Goal: Information Seeking & Learning: Learn about a topic

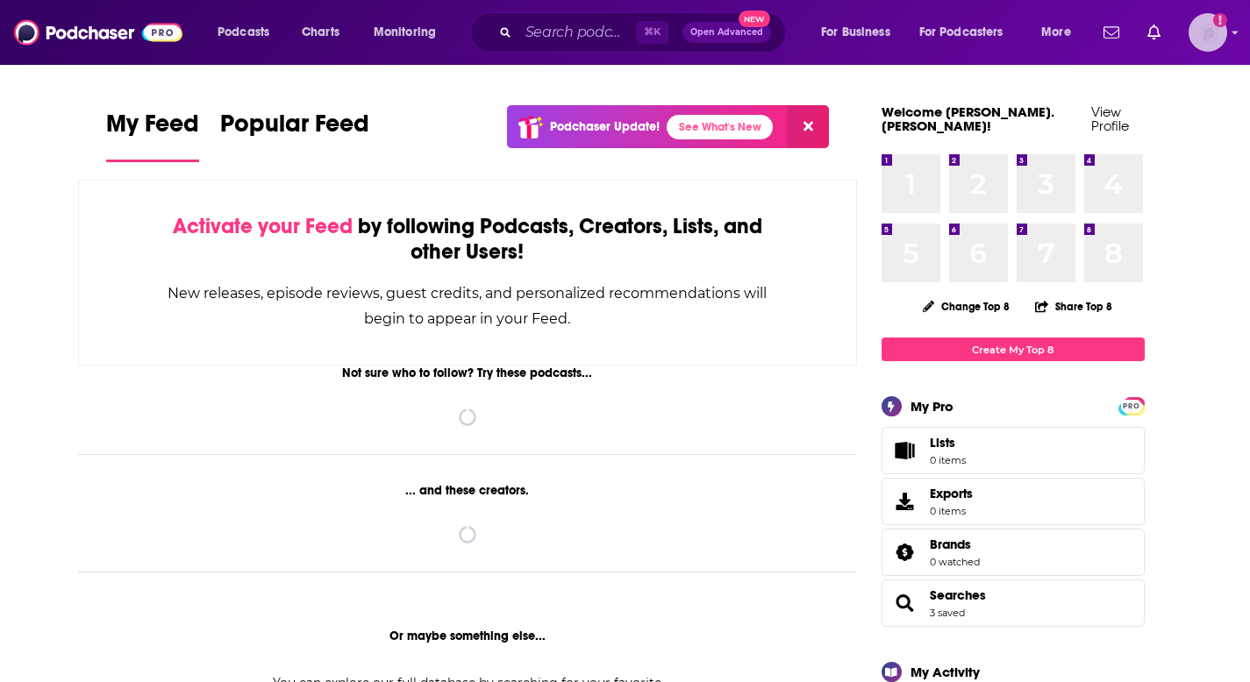
click at [1207, 30] on img "Logged in as emily.benjamin" at bounding box center [1207, 32] width 39 height 39
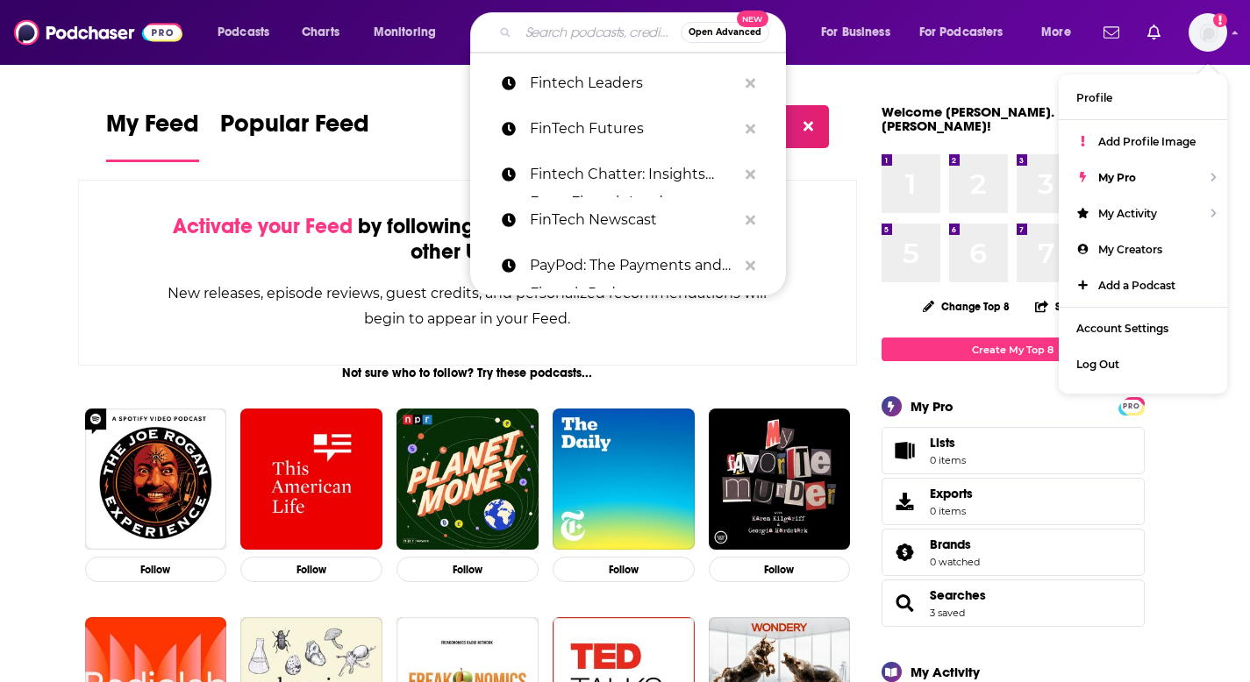
click at [568, 28] on input "Search podcasts, credits, & more..." at bounding box center [599, 32] width 162 height 28
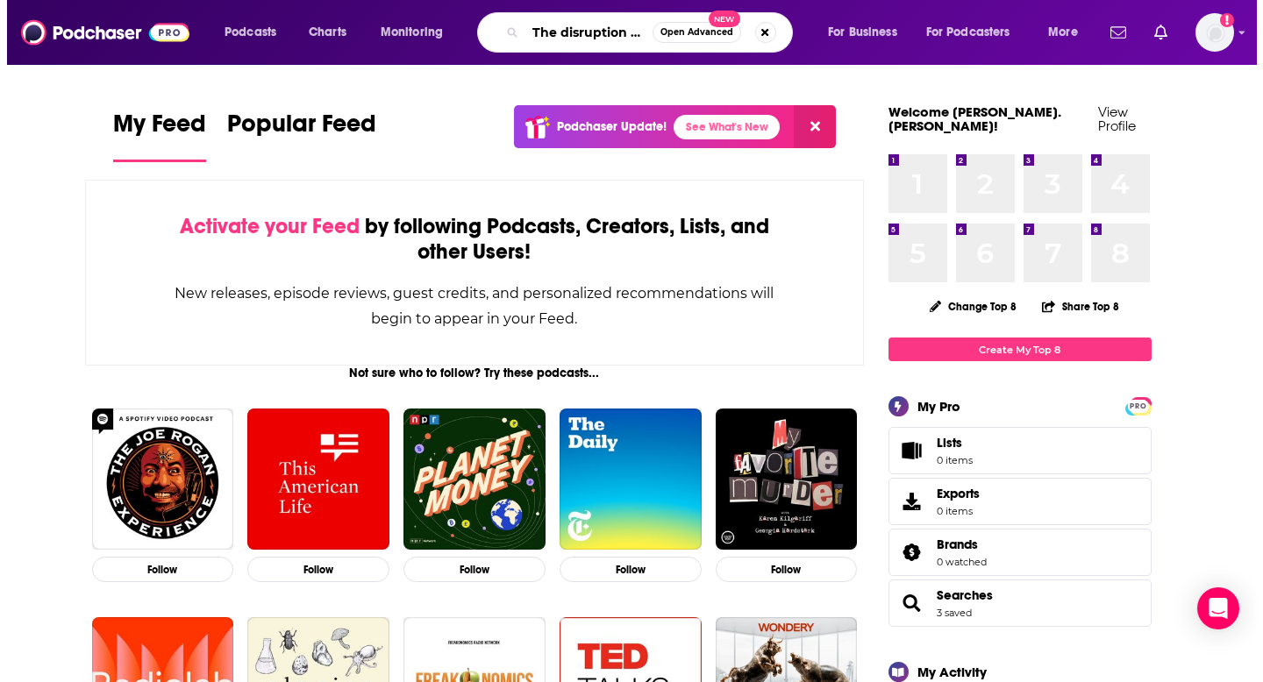
scroll to position [0, 27]
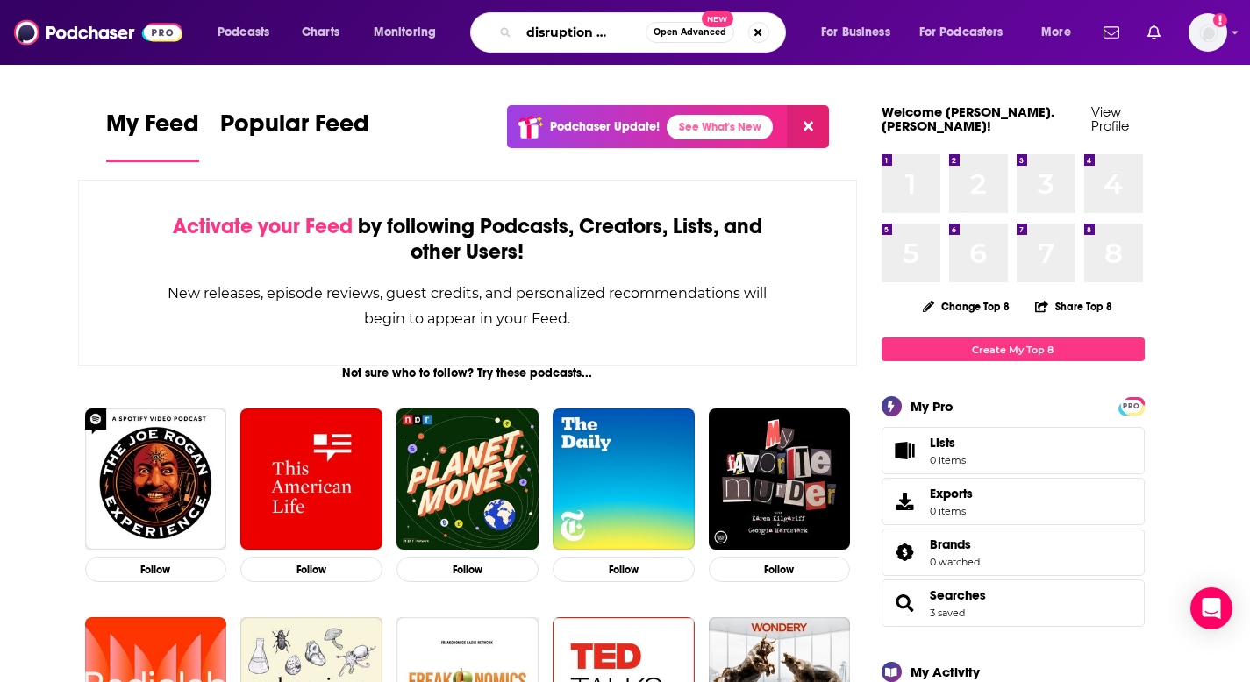
type input "The disruption is now"
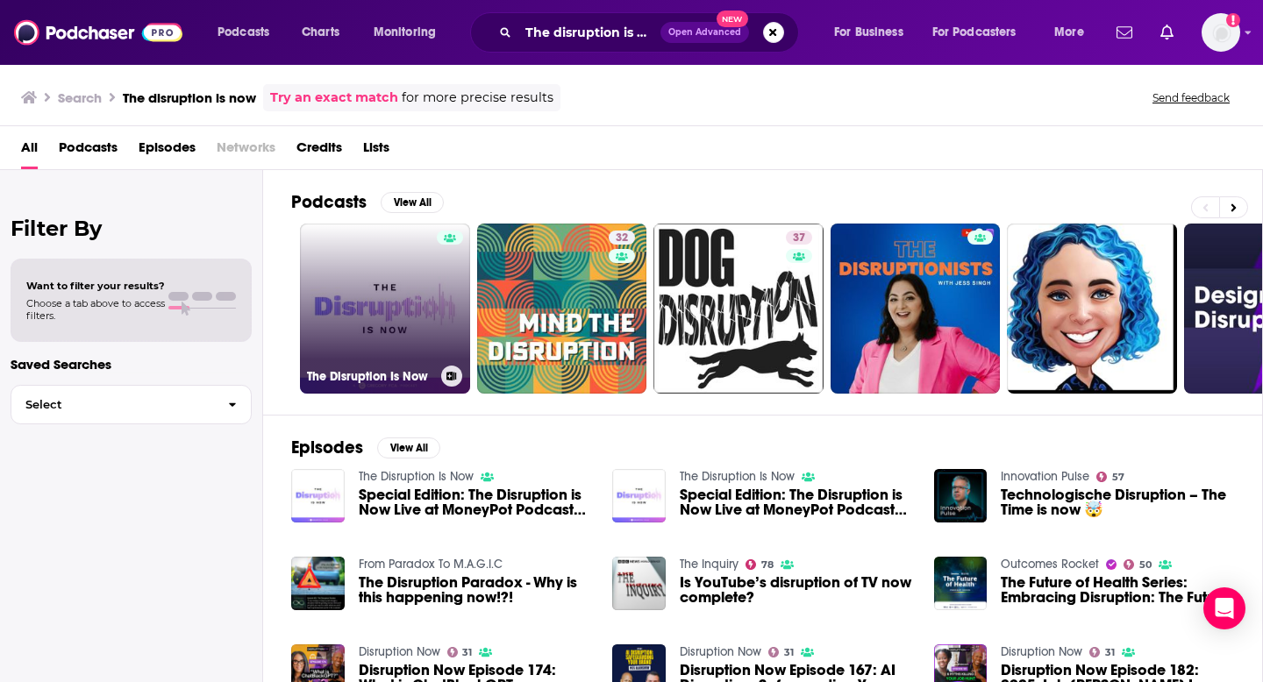
click at [380, 311] on link "The Disruption Is Now" at bounding box center [385, 309] width 170 height 170
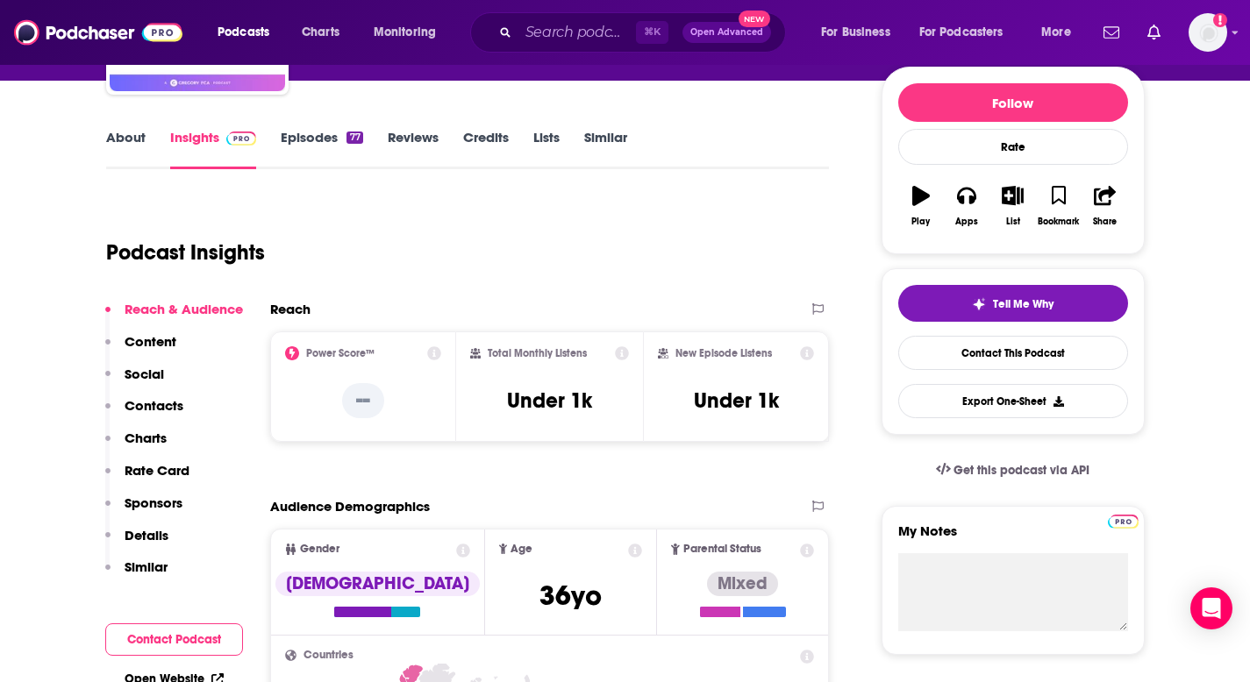
scroll to position [217, 0]
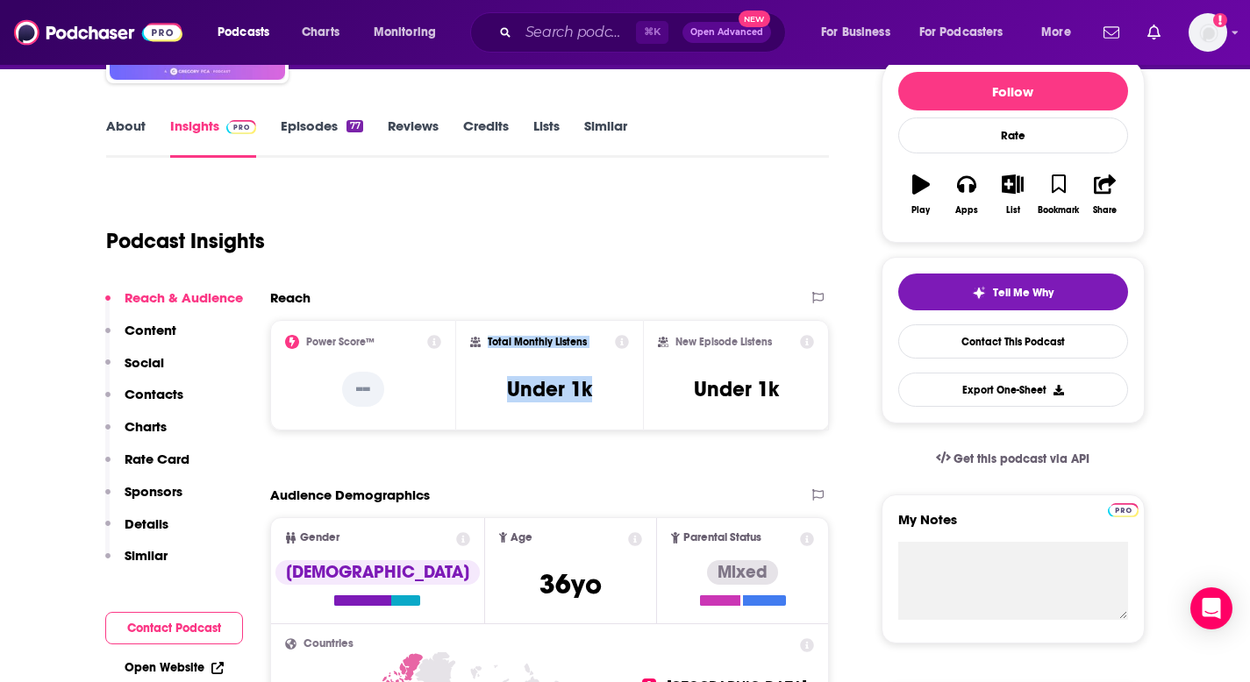
drag, startPoint x: 467, startPoint y: 336, endPoint x: 630, endPoint y: 396, distance: 173.2
click at [630, 396] on div "Total Monthly Listens Under 1k" at bounding box center [549, 375] width 187 height 110
copy div "Total Monthly Listens Under 1k"
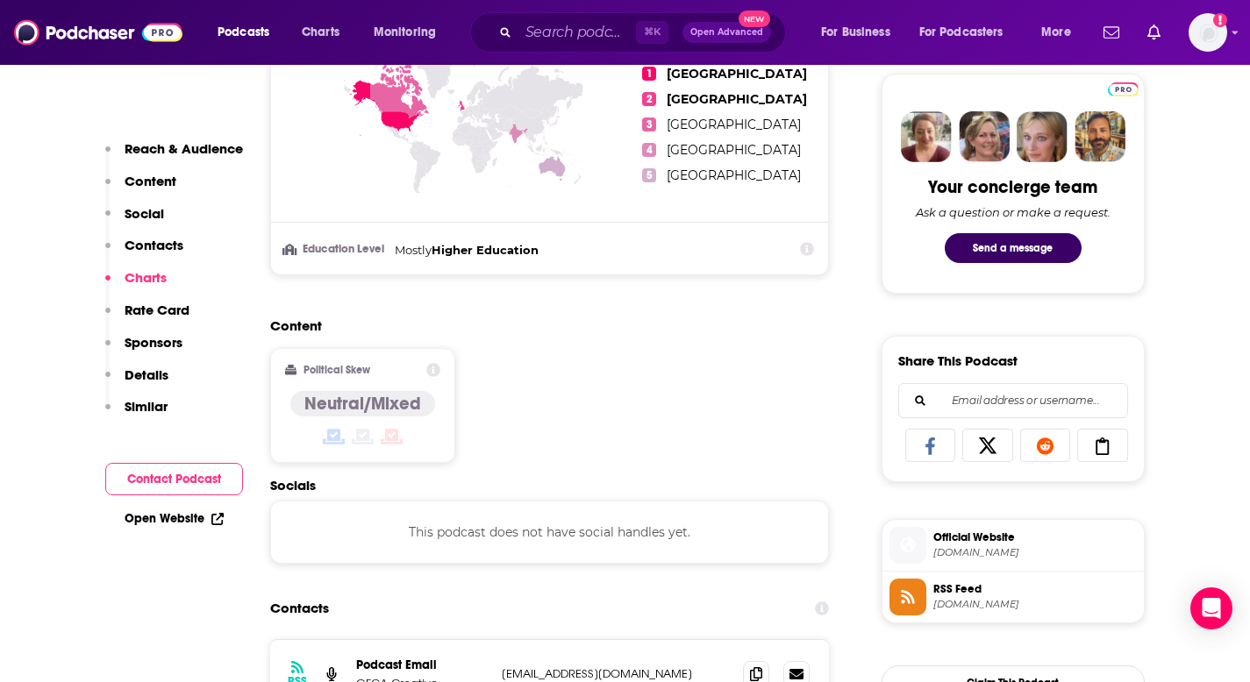
scroll to position [0, 0]
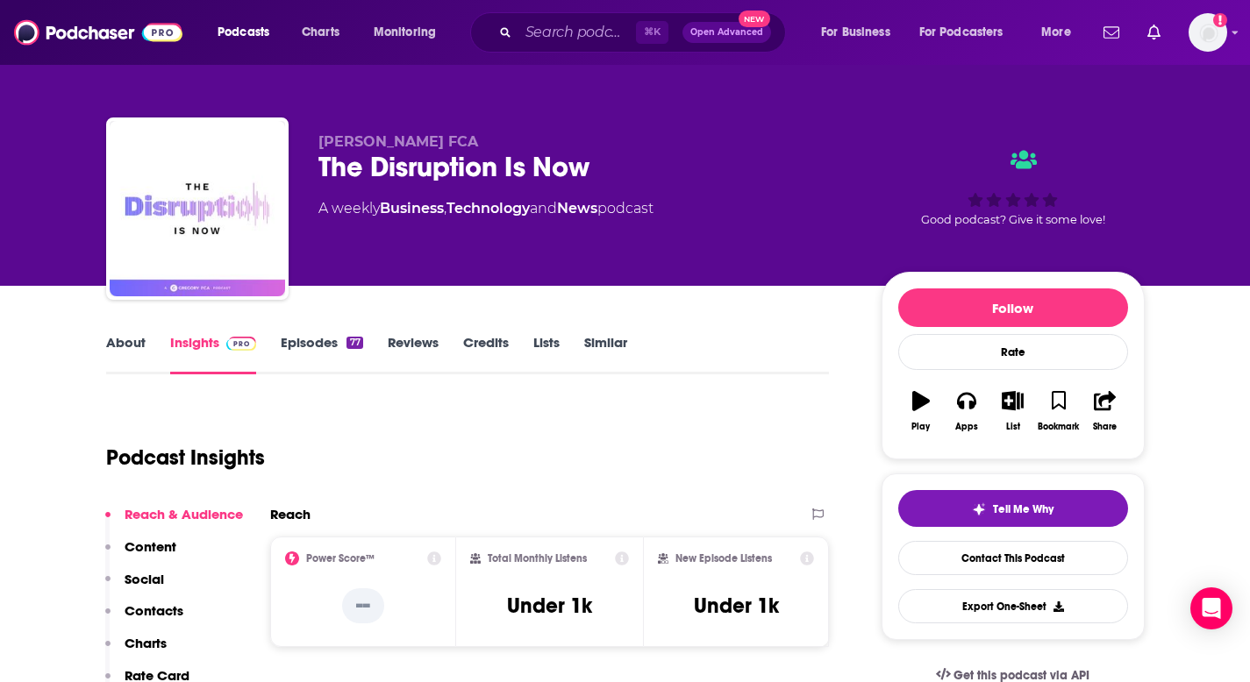
click at [134, 351] on link "About" at bounding box center [125, 354] width 39 height 40
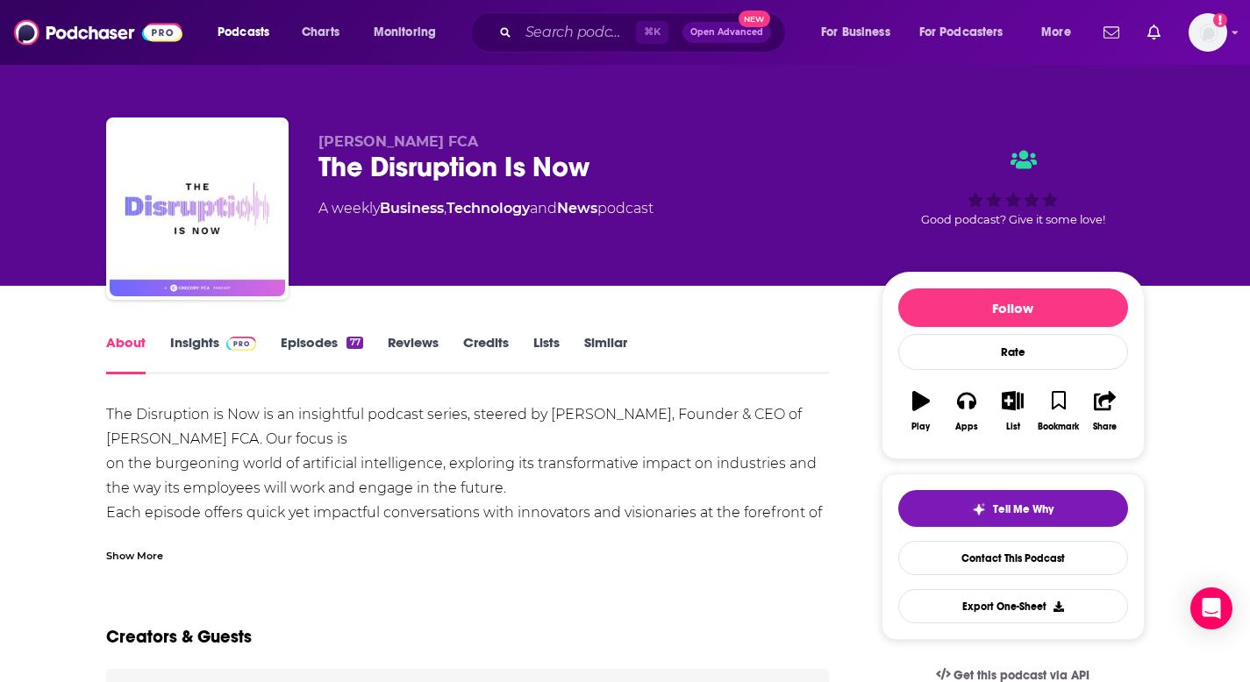
scroll to position [81, 0]
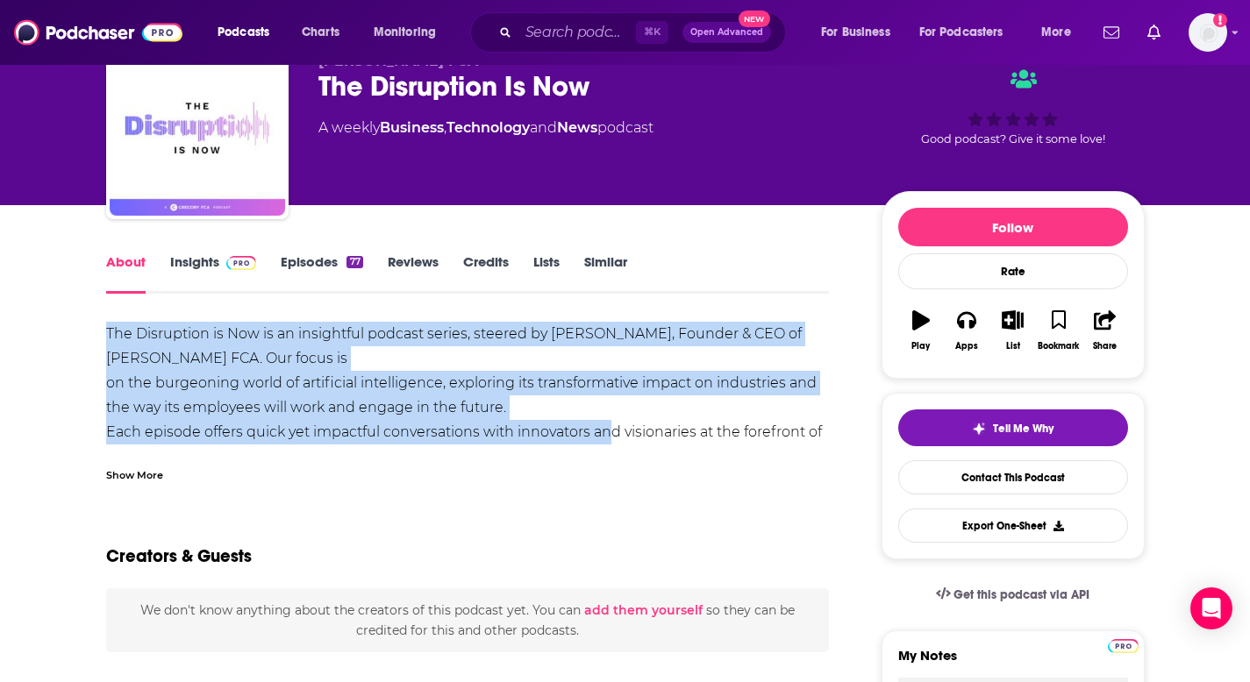
drag, startPoint x: 92, startPoint y: 326, endPoint x: 605, endPoint y: 443, distance: 526.1
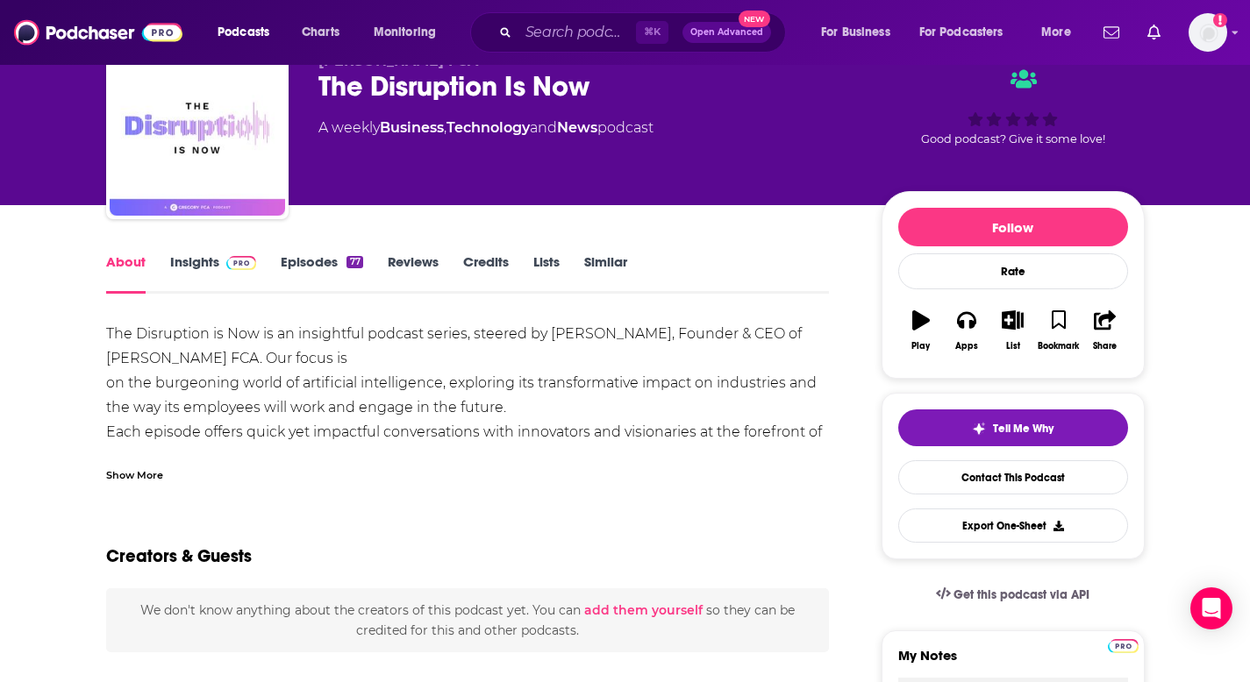
click at [174, 468] on div "Show More" at bounding box center [467, 468] width 723 height 30
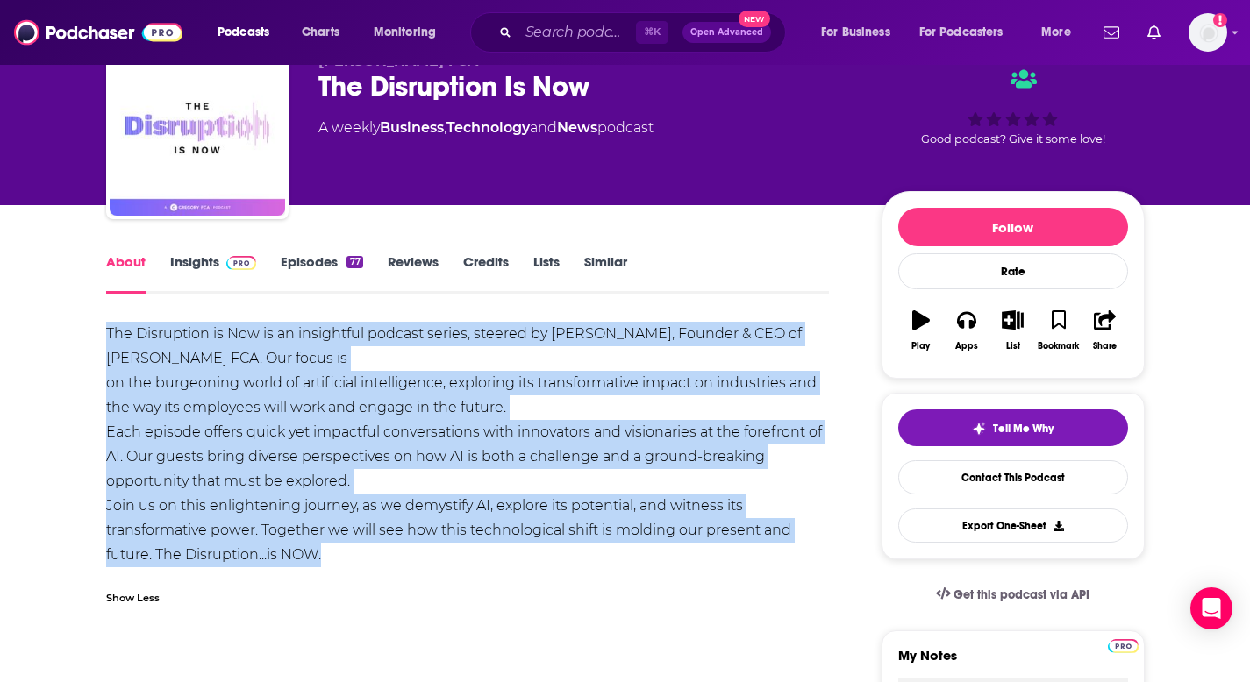
drag, startPoint x: 106, startPoint y: 332, endPoint x: 374, endPoint y: 556, distance: 348.6
click at [374, 558] on div "The Disruption is Now is an insightful podcast series, steered by [PERSON_NAME]…" at bounding box center [467, 445] width 723 height 246
copy div "The Disruption is Now is an insightful podcast series, steered by [PERSON_NAME]…"
click at [323, 266] on link "Episodes 77" at bounding box center [322, 273] width 82 height 40
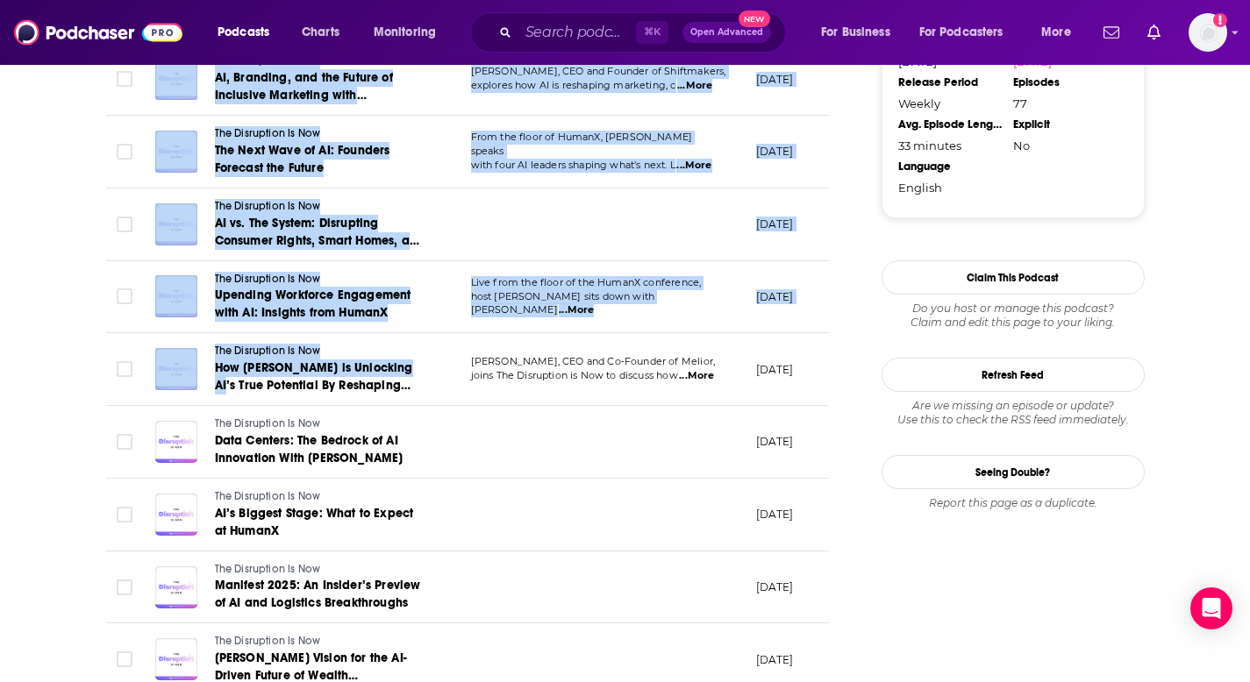
scroll to position [1568, 0]
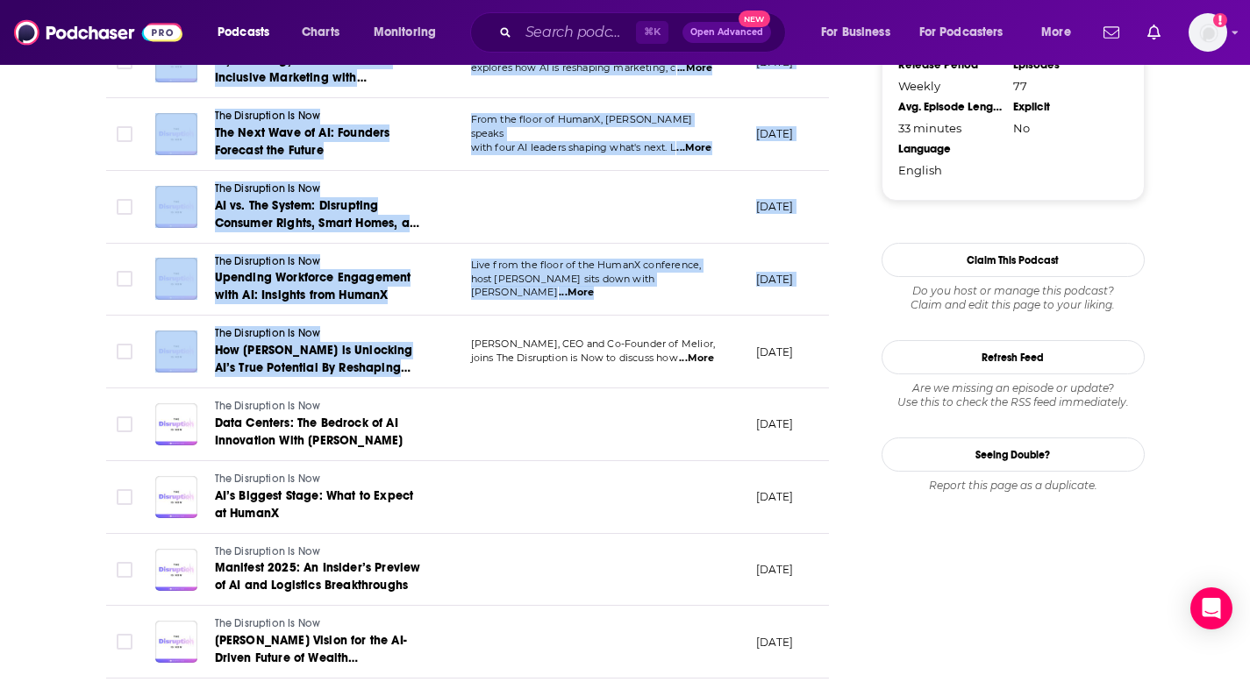
drag, startPoint x: 164, startPoint y: 201, endPoint x: 440, endPoint y: 361, distance: 319.5
click at [714, 273] on p "Live from the floor of the HumanX conference," at bounding box center [599, 266] width 256 height 14
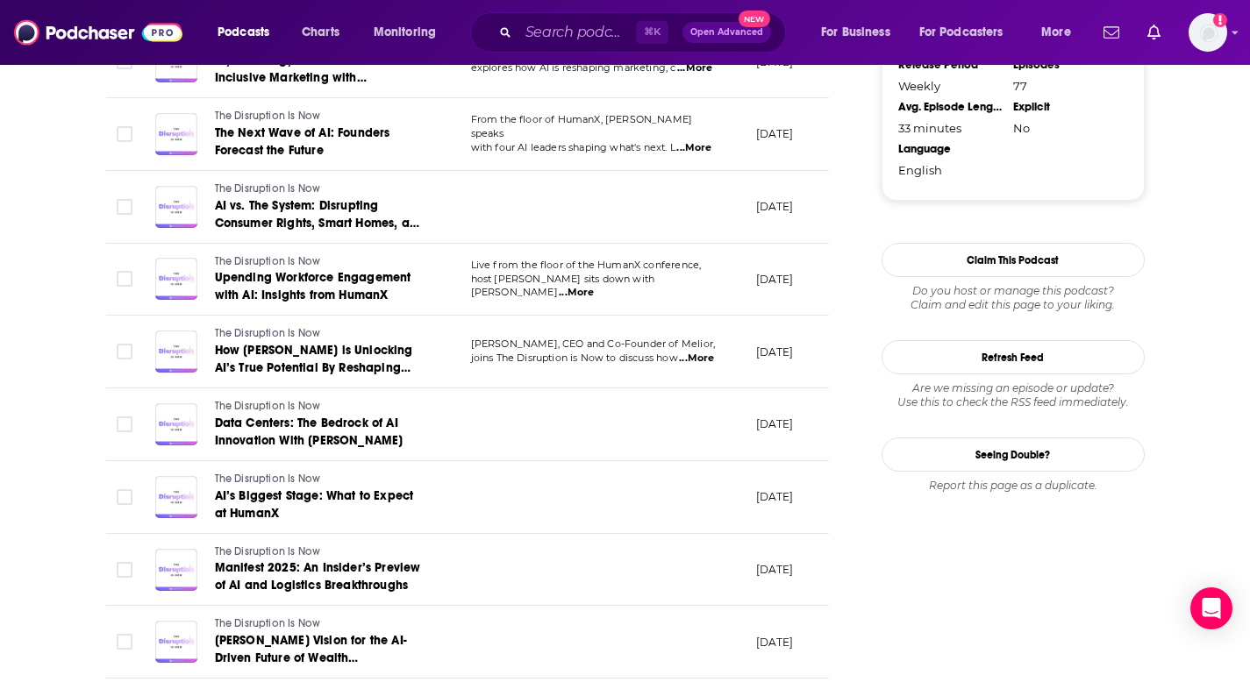
click at [594, 286] on span "...More" at bounding box center [576, 293] width 35 height 14
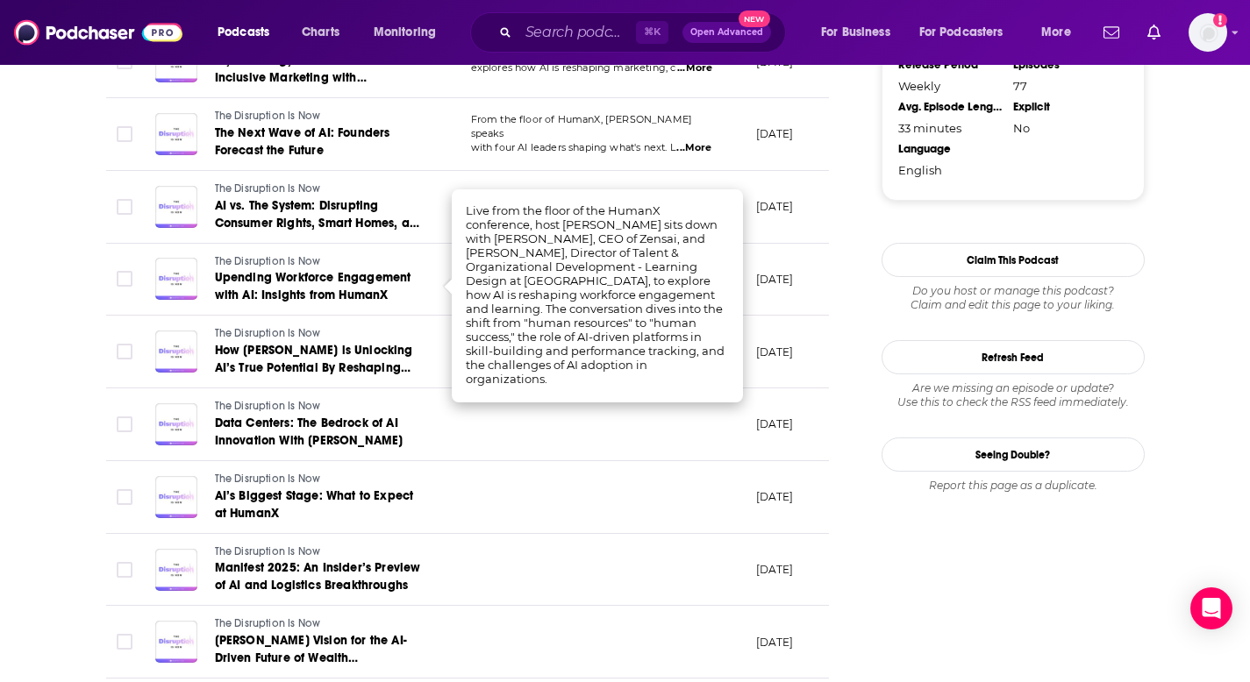
click at [580, 396] on td at bounding box center [599, 424] width 285 height 73
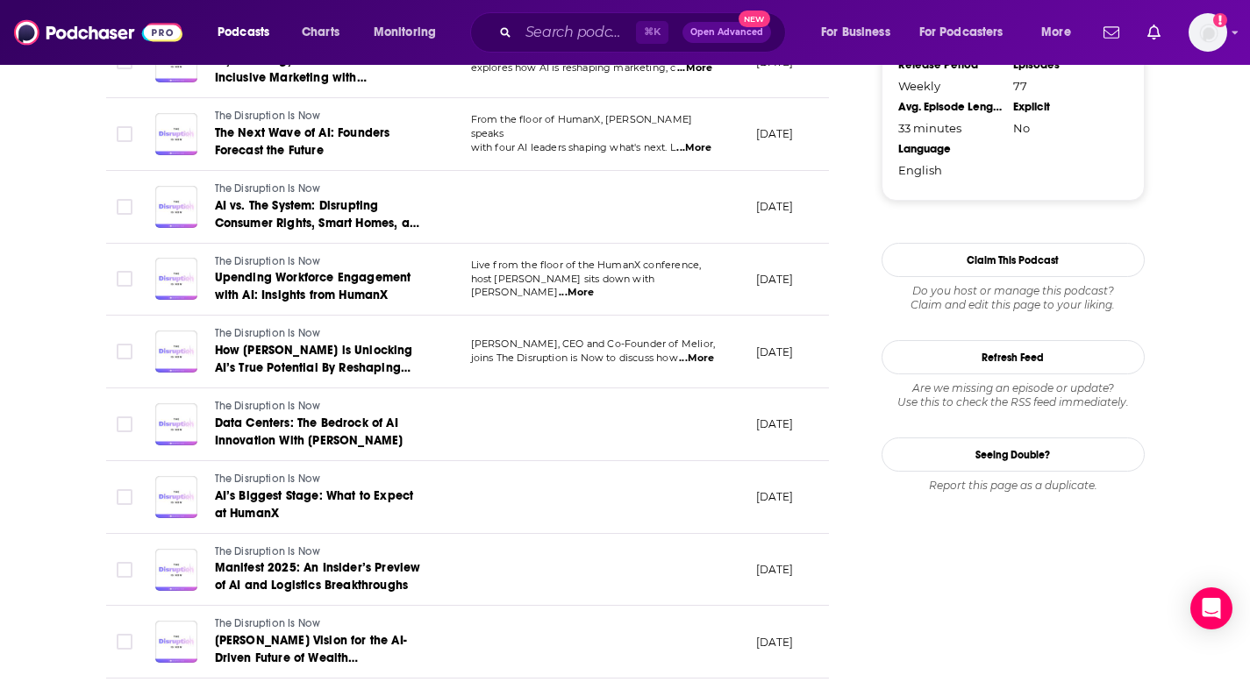
click at [699, 356] on span "...More" at bounding box center [696, 359] width 35 height 14
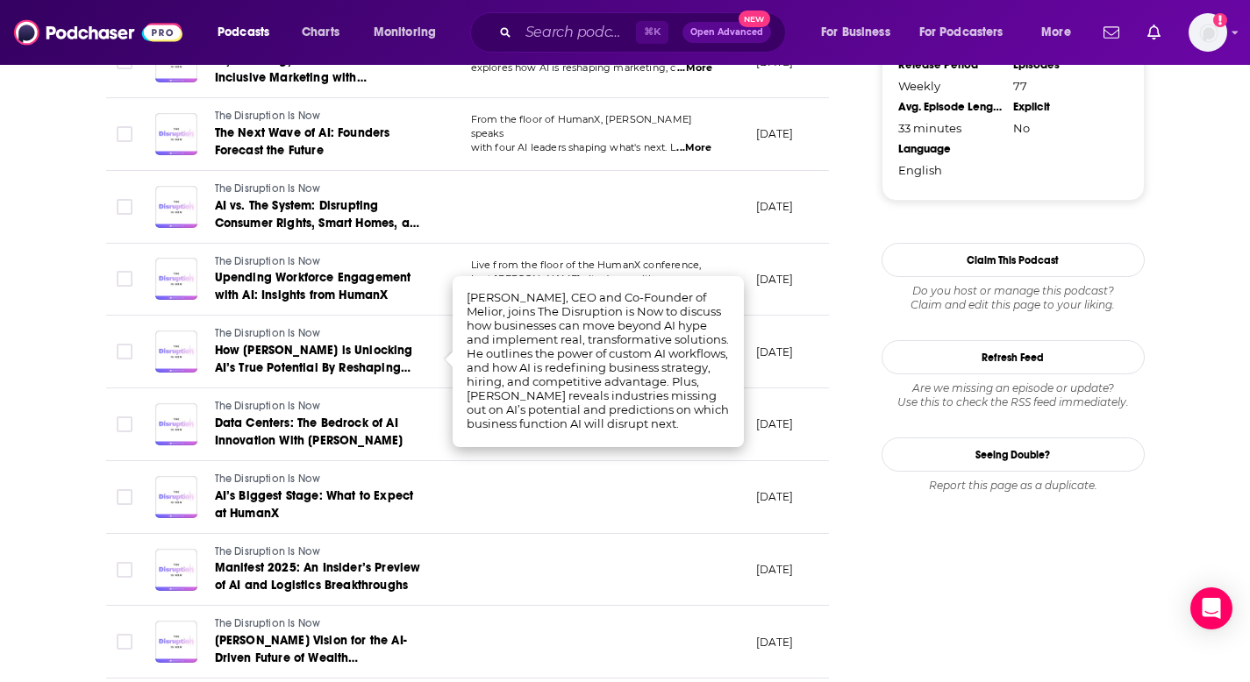
click at [451, 288] on td "The Disruption Is Now Upending Workforce Engagement with AI: Insights from Huma…" at bounding box center [299, 280] width 316 height 73
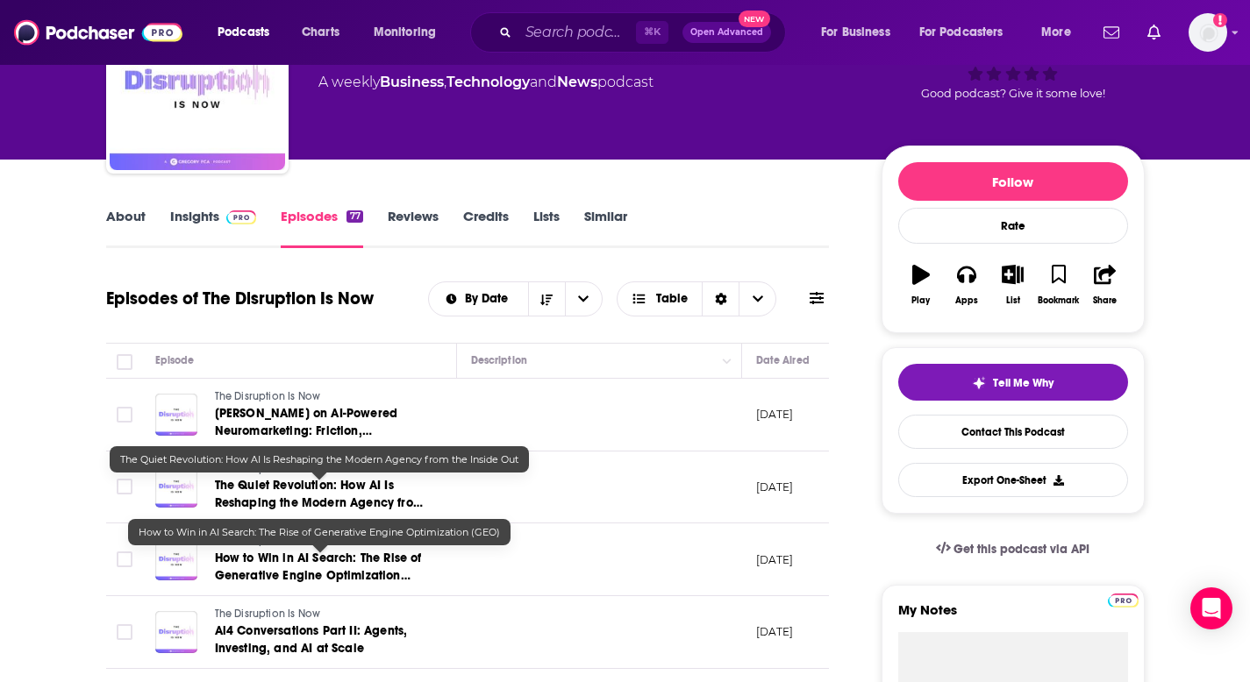
scroll to position [121, 0]
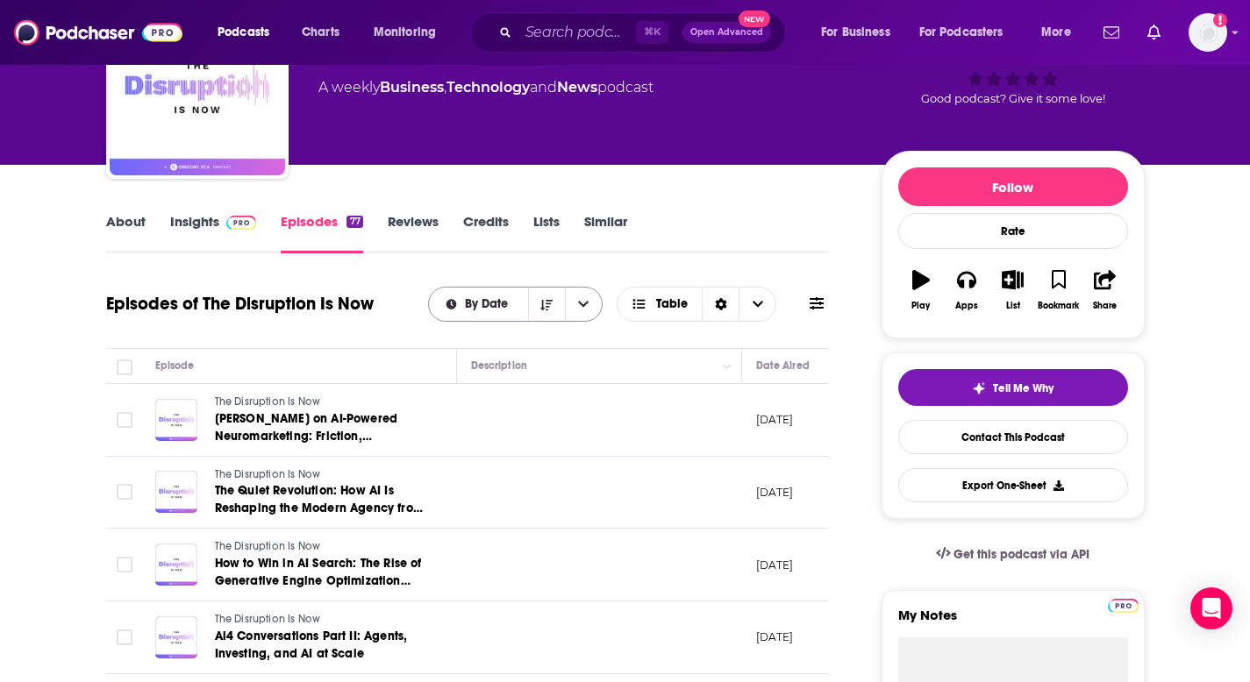
click at [577, 300] on button "open menu" at bounding box center [583, 304] width 37 height 33
click at [656, 300] on span "Table" at bounding box center [659, 304] width 57 height 12
click at [666, 344] on div "Card" at bounding box center [697, 337] width 160 height 30
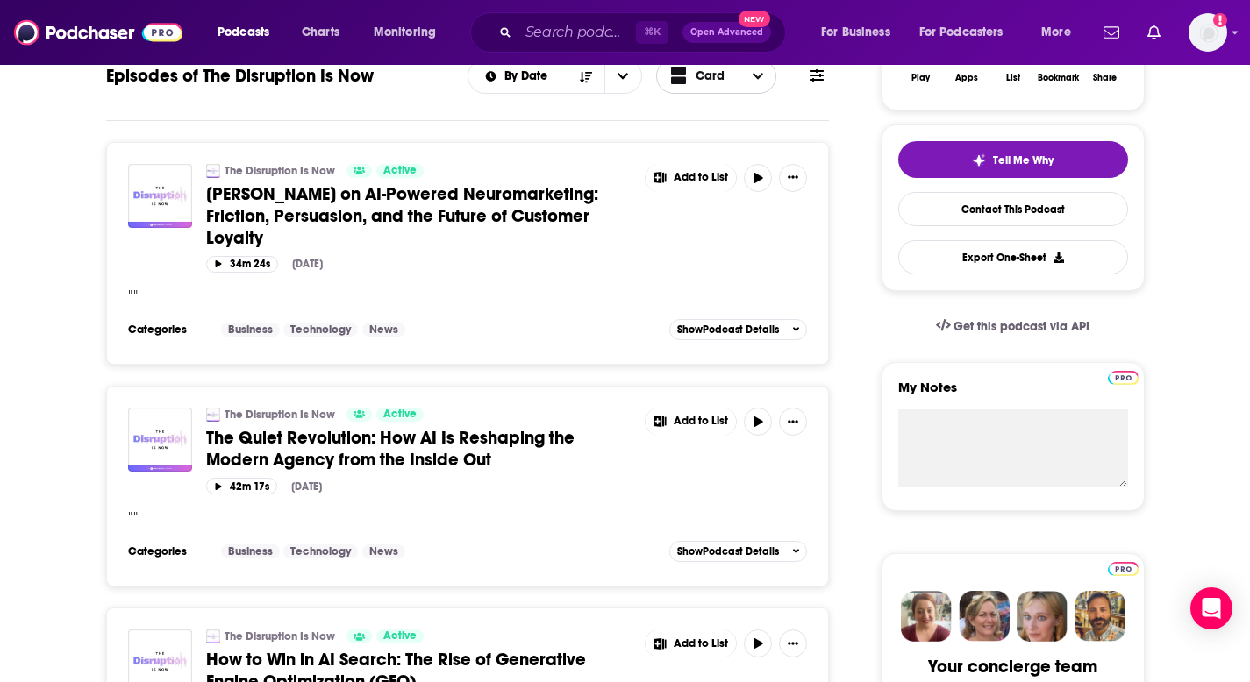
scroll to position [395, 0]
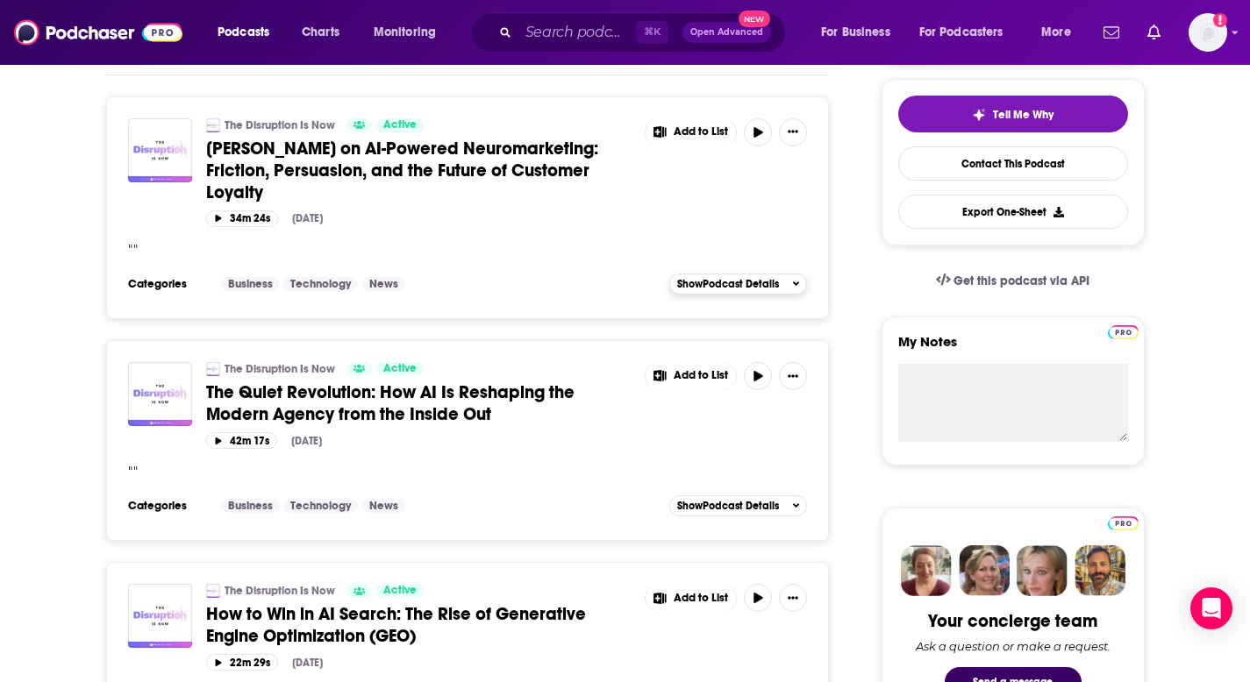
click at [739, 283] on span "Show Podcast Details" at bounding box center [728, 284] width 102 height 12
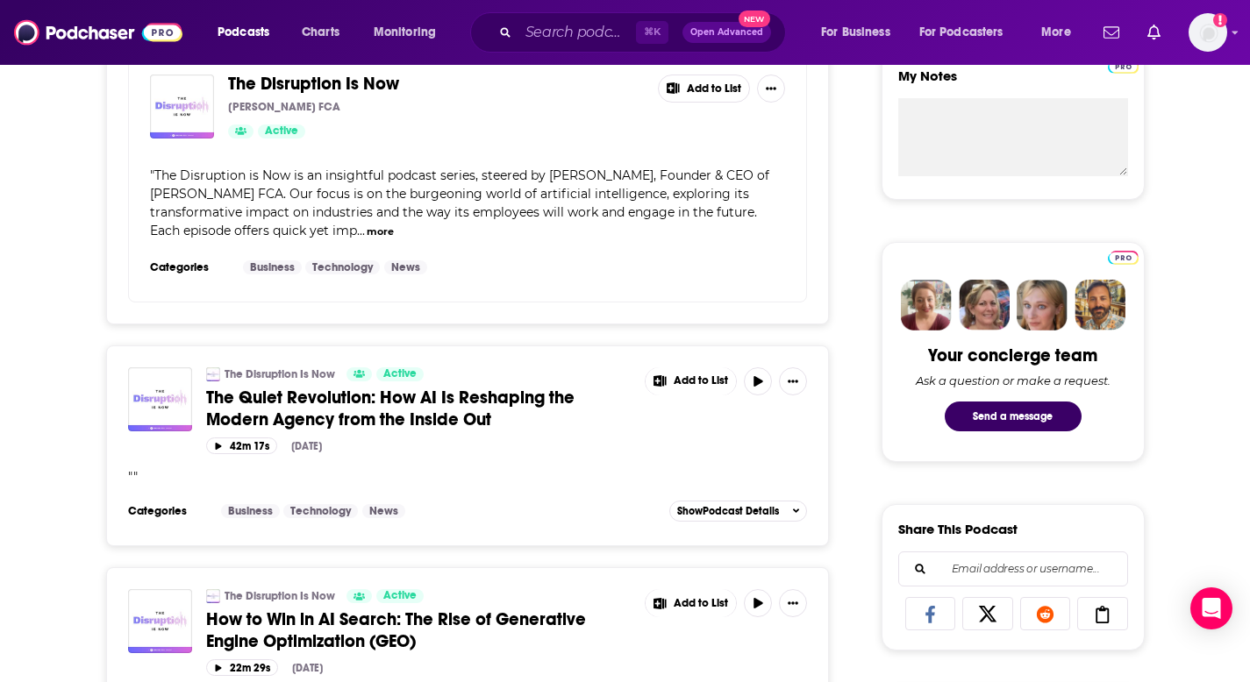
scroll to position [815, 0]
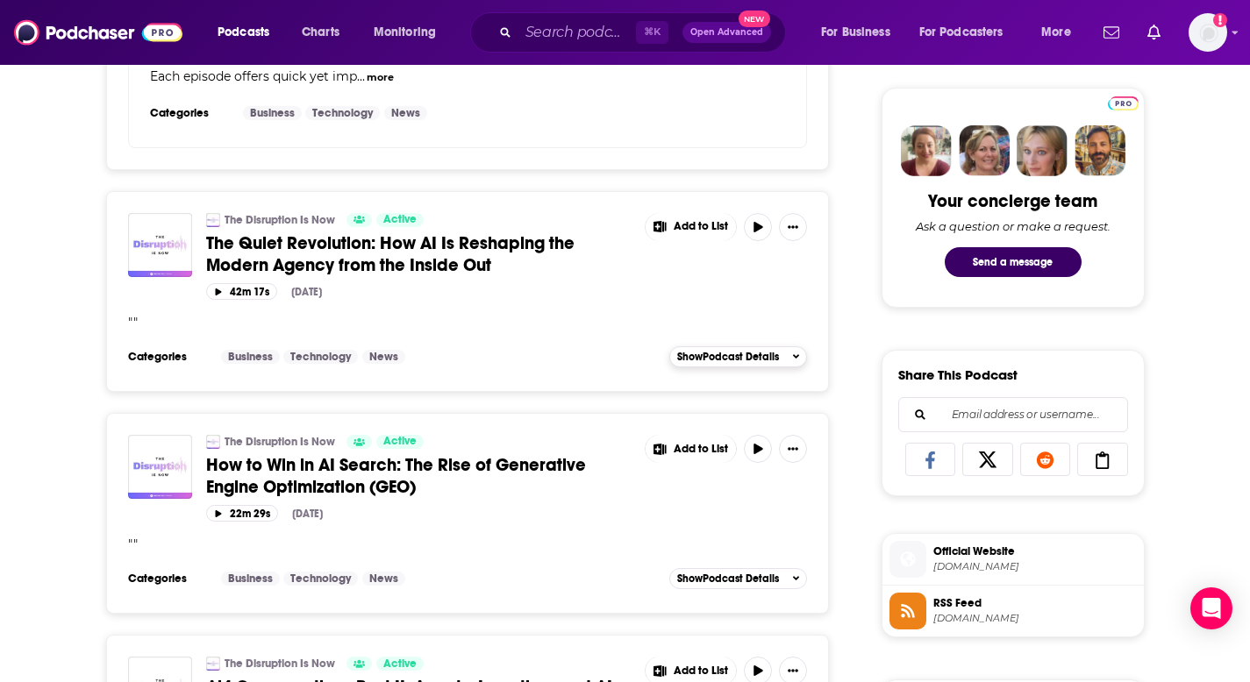
click at [721, 355] on span "Show Podcast Details" at bounding box center [728, 357] width 102 height 12
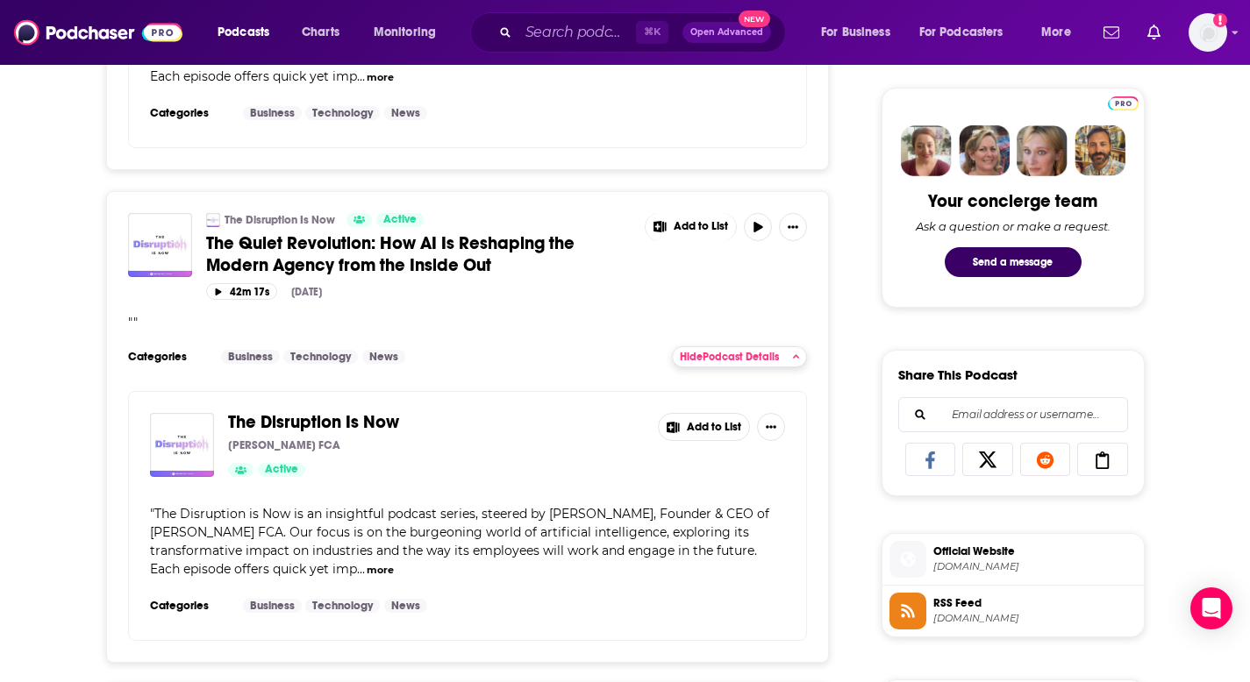
click at [721, 355] on span "Hide Podcast Details" at bounding box center [729, 357] width 99 height 12
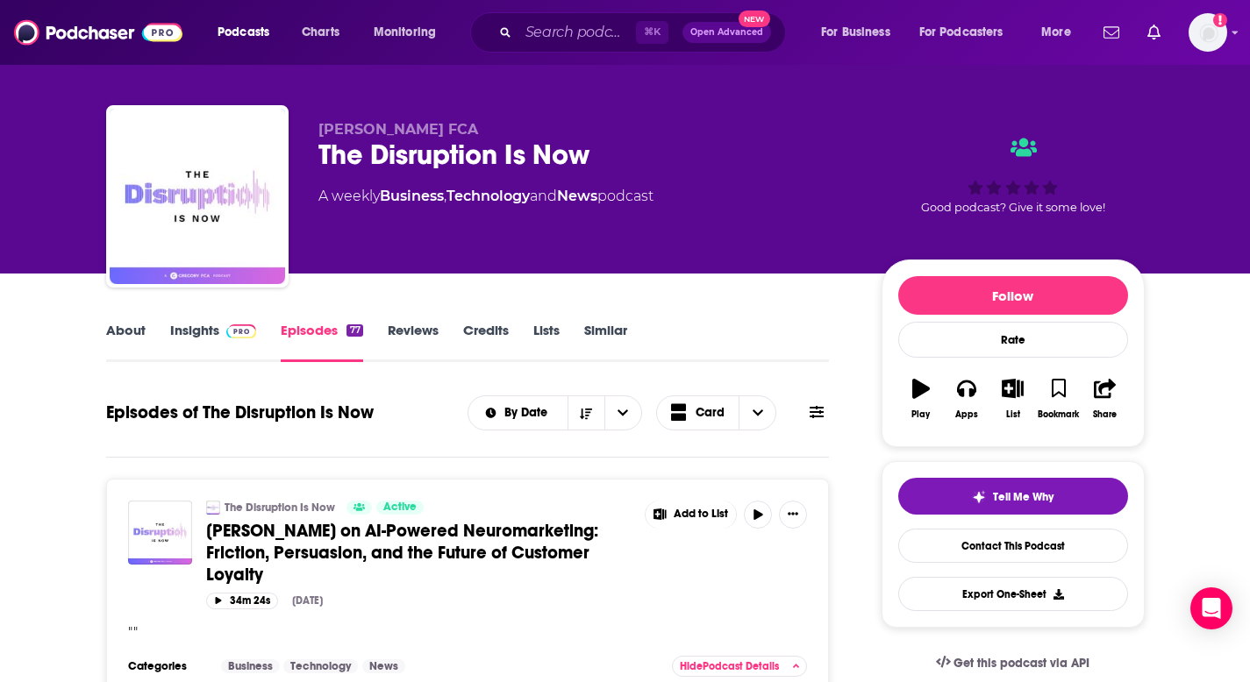
scroll to position [0, 0]
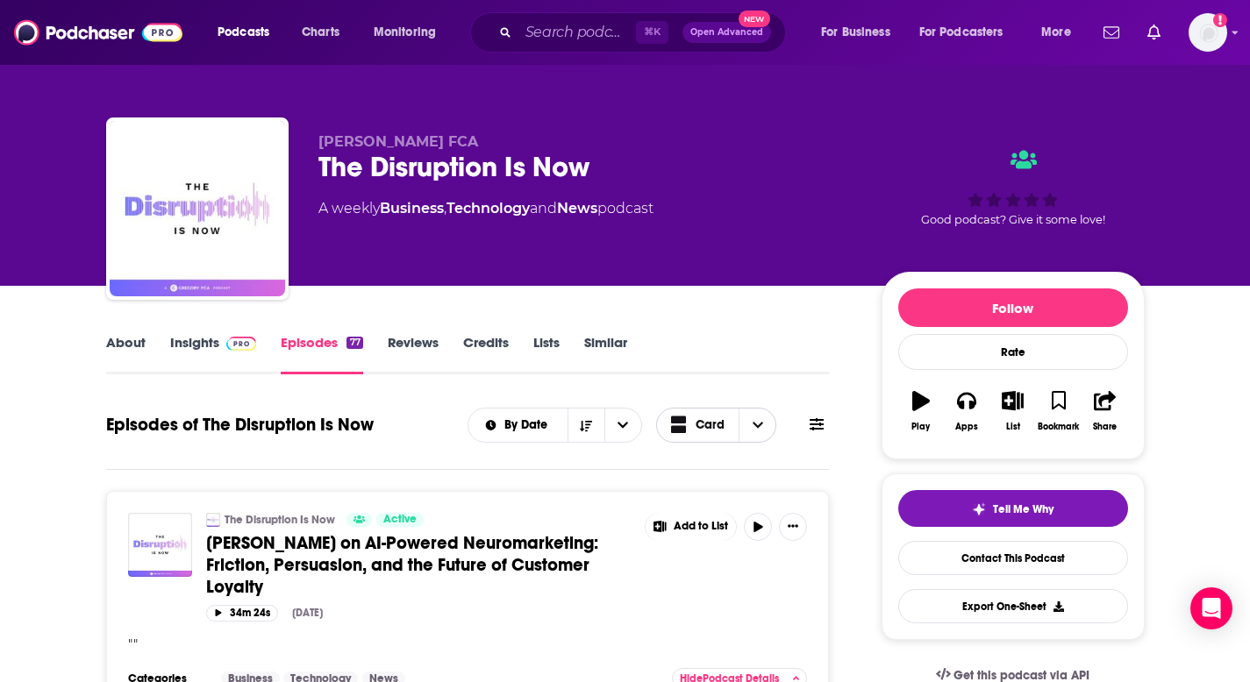
click at [760, 424] on icon "Choose View" at bounding box center [757, 425] width 11 height 6
click at [715, 498] on div "Table" at bounding box center [716, 487] width 121 height 30
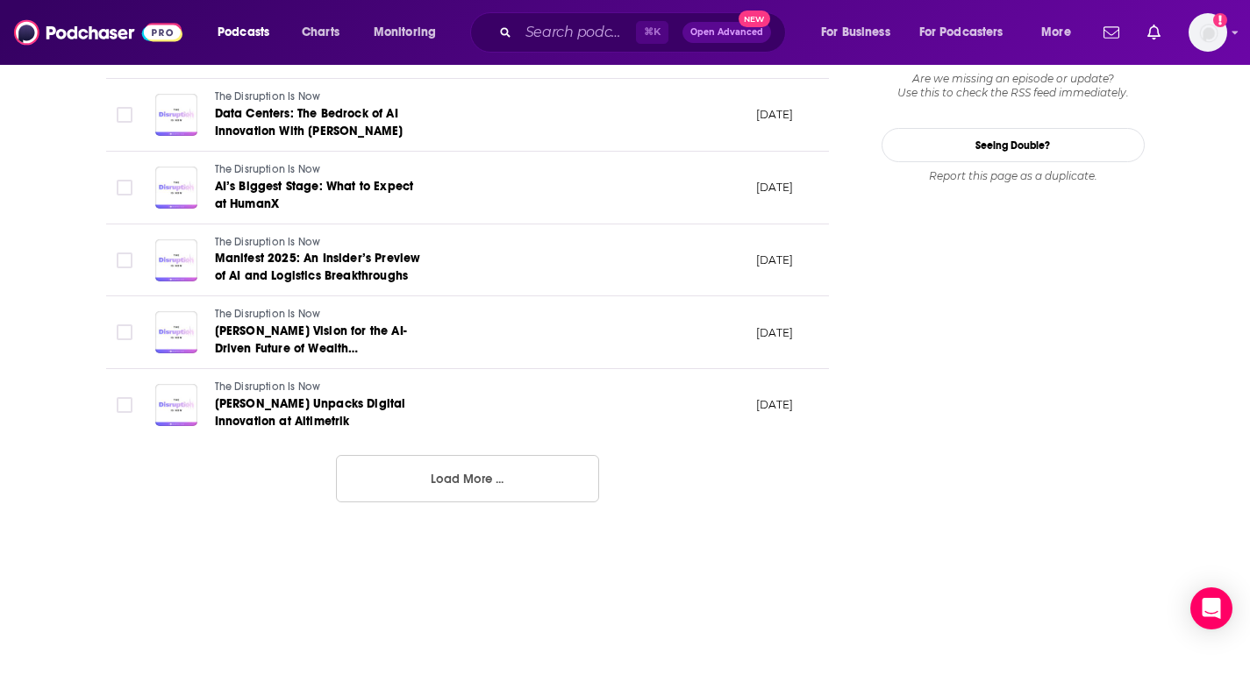
scroll to position [1951, 0]
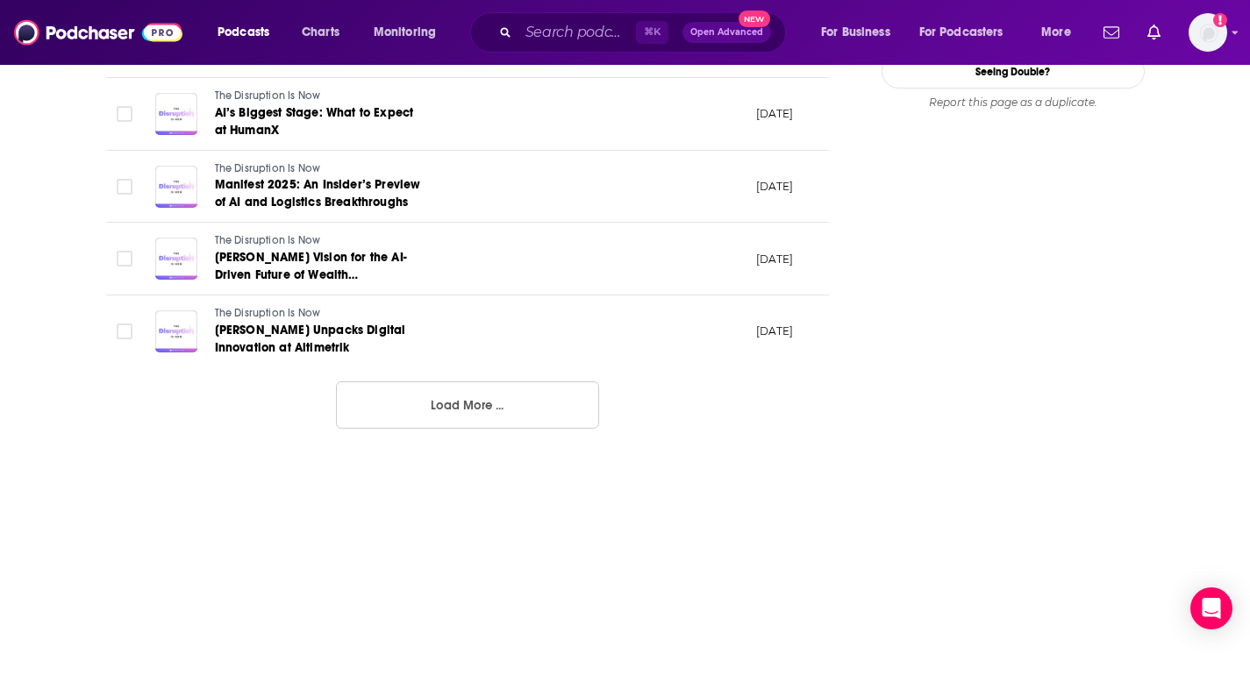
drag, startPoint x: 70, startPoint y: 414, endPoint x: 797, endPoint y: 515, distance: 734.0
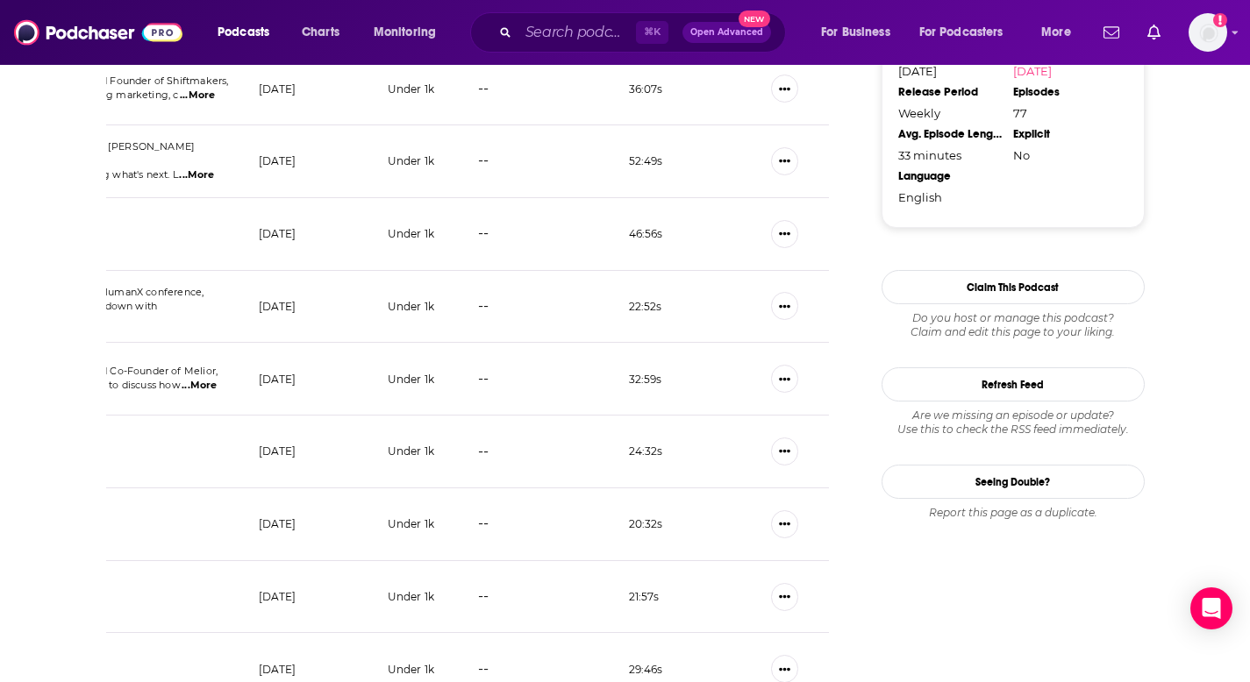
scroll to position [1458, 0]
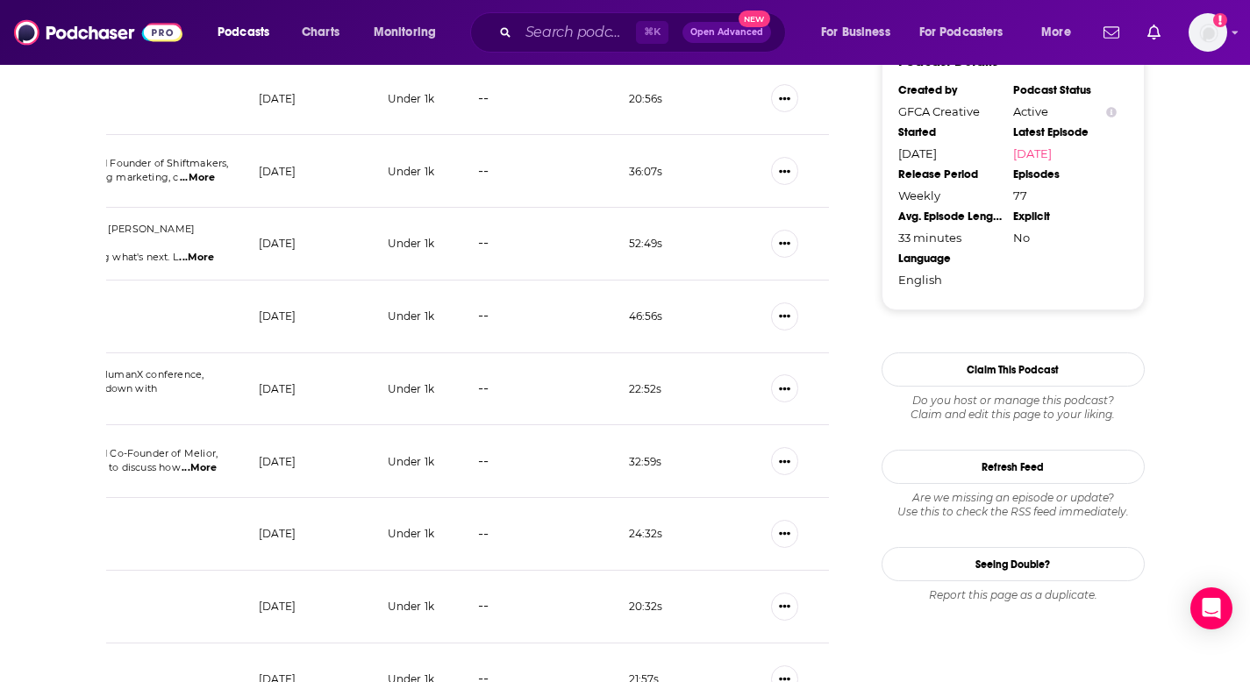
copy div "Episodes of The Disruption Is Now By Date Table Episode Description Date Aired …"
